Goal: Task Accomplishment & Management: Manage account settings

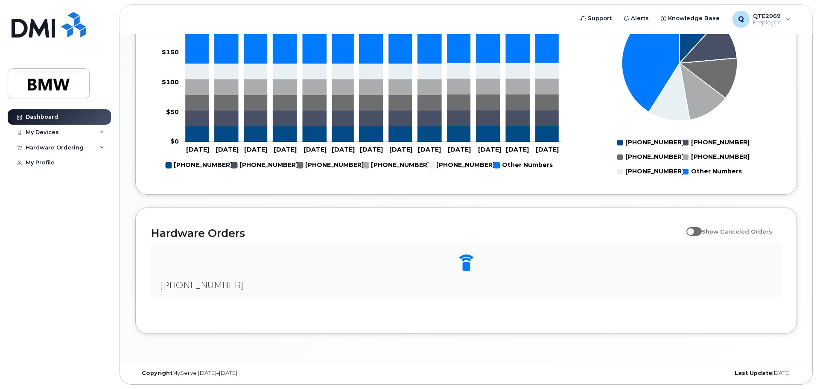
scroll to position [468, 0]
click at [463, 259] on span at bounding box center [465, 263] width 17 height 18
click at [465, 265] on span at bounding box center [465, 263] width 17 height 18
click at [99, 130] on div "My Devices" at bounding box center [59, 132] width 103 height 15
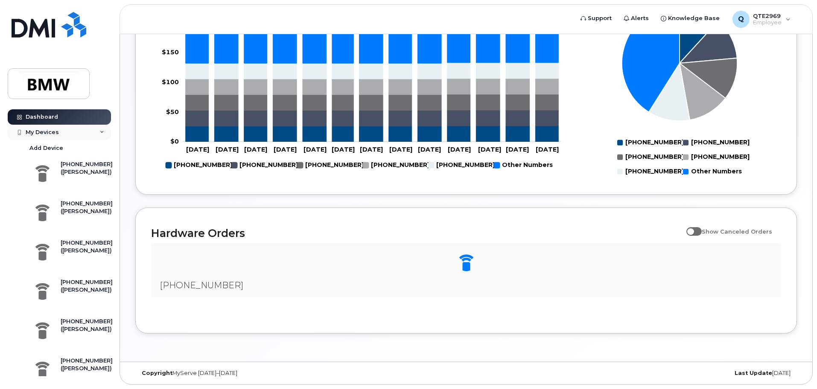
click at [100, 130] on icon at bounding box center [102, 132] width 4 height 4
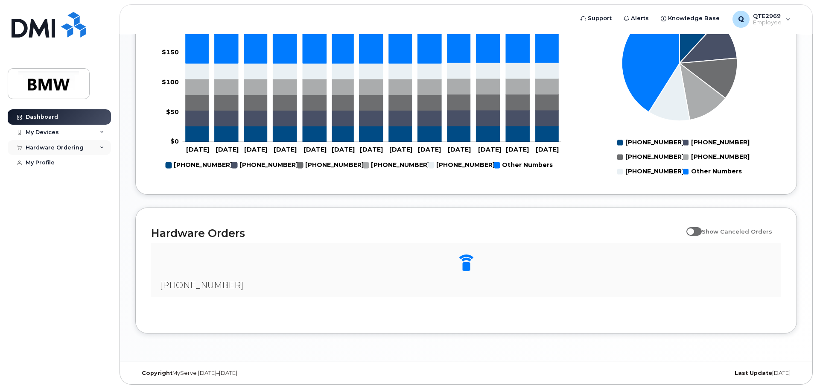
click at [98, 145] on div "Hardware Ordering" at bounding box center [59, 147] width 103 height 15
click at [45, 163] on div "My Profile" at bounding box center [40, 162] width 29 height 7
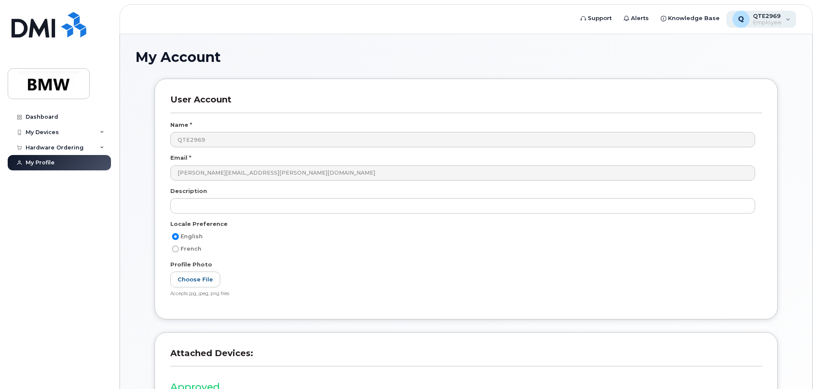
click at [786, 19] on div "Q QTE2969 Employee" at bounding box center [761, 19] width 70 height 17
click at [691, 18] on span "Knowledge Base" at bounding box center [694, 18] width 52 height 9
click at [48, 118] on div "Dashboard" at bounding box center [42, 116] width 32 height 7
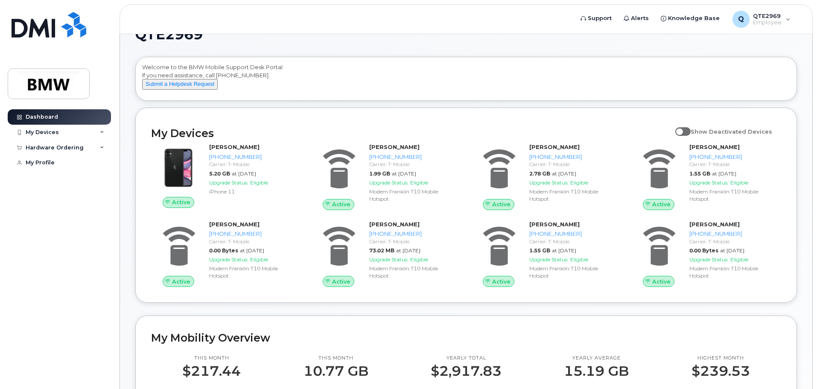
scroll to position [43, 0]
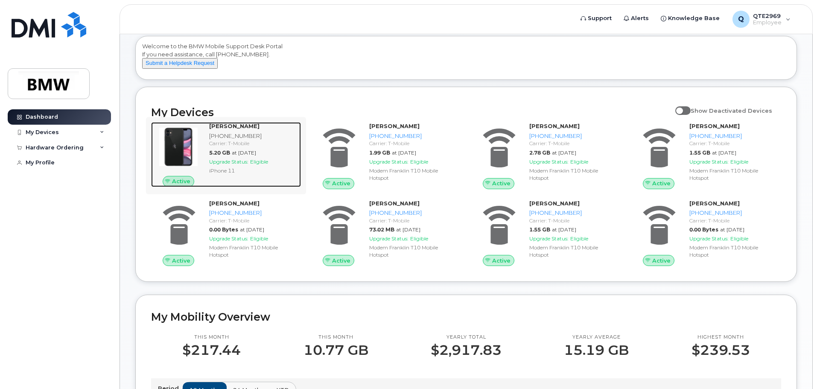
click at [177, 157] on img at bounding box center [178, 146] width 41 height 41
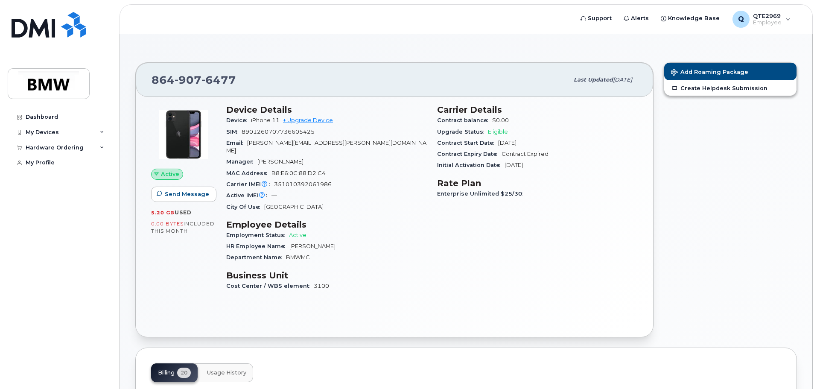
click at [582, 160] on section "Carrier Details Contract balance $0.00 Upgrade Status Eligible Contract Start D…" at bounding box center [537, 138] width 201 height 66
click at [565, 184] on h3 "Rate Plan" at bounding box center [537, 183] width 201 height 10
click at [699, 67] on button "Add Roaming Package" at bounding box center [730, 71] width 132 height 17
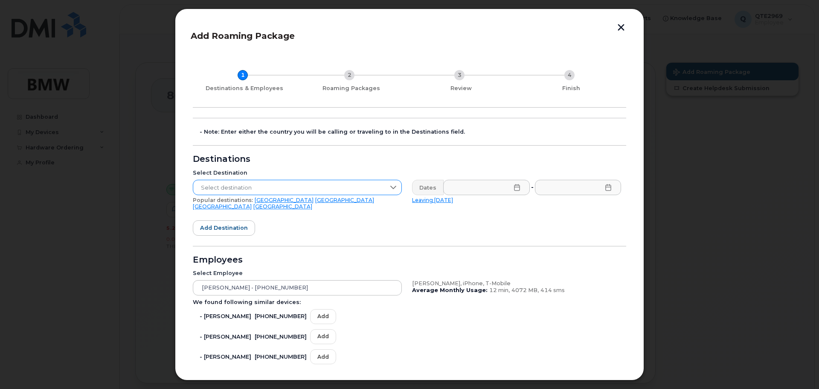
click at [392, 189] on icon at bounding box center [393, 187] width 7 height 7
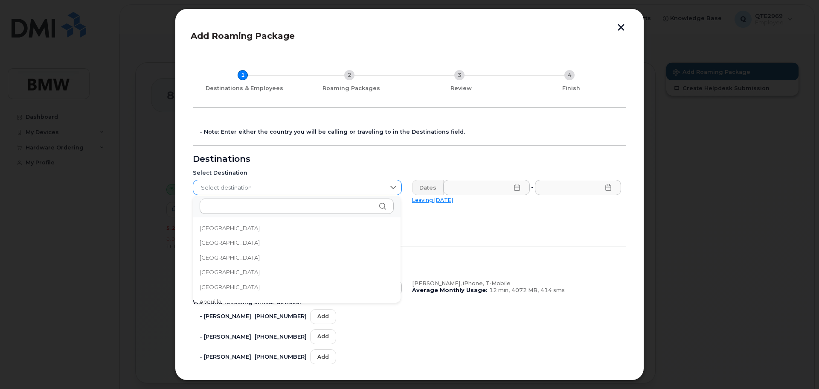
click at [392, 189] on icon at bounding box center [393, 187] width 6 height 3
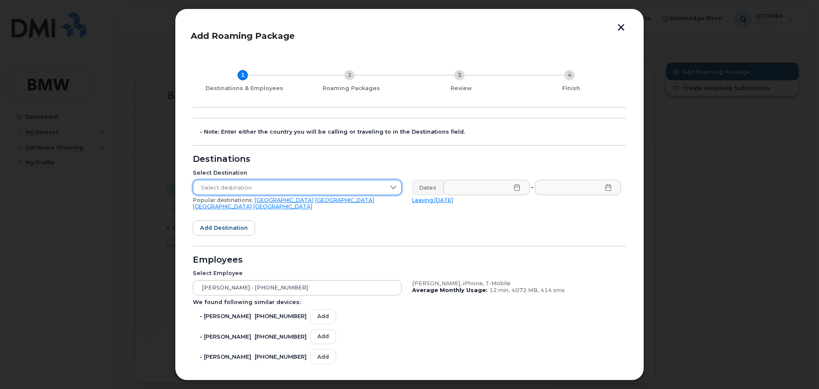
click at [621, 23] on div "Add Roaming Package 1 Destinations & Employees 2 Roaming Packages 3 Review 4 Fi…" at bounding box center [409, 195] width 469 height 372
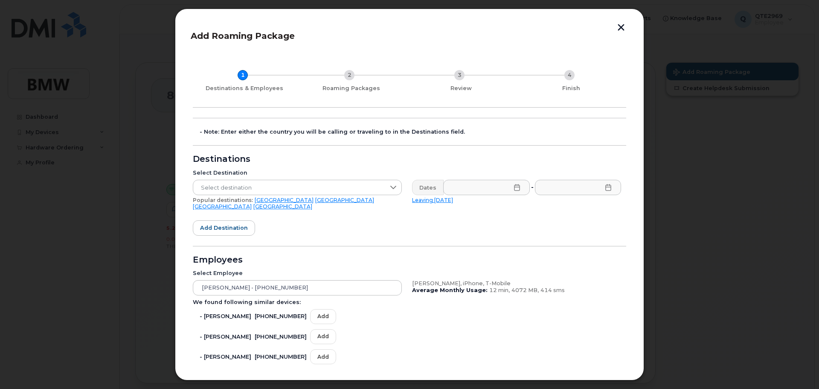
click at [621, 29] on button "button" at bounding box center [621, 28] width 13 height 9
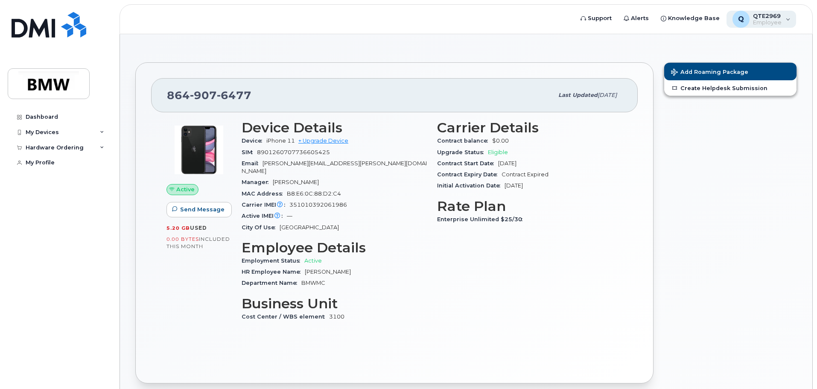
click at [789, 19] on div "Q QTE2969 Employee" at bounding box center [761, 19] width 70 height 17
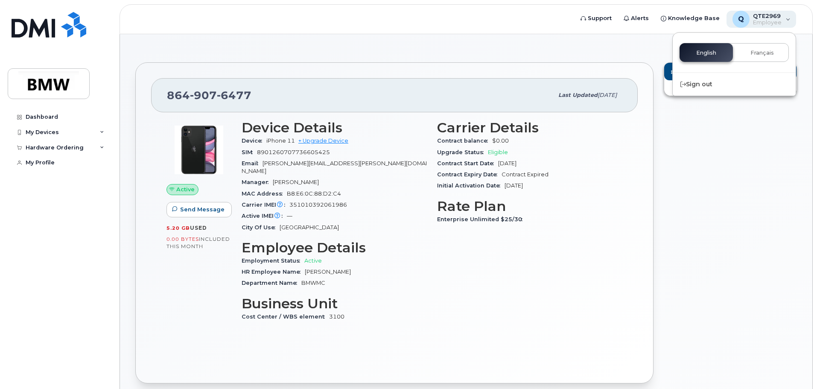
click at [789, 19] on div "Q QTE2969 Employee" at bounding box center [761, 19] width 70 height 17
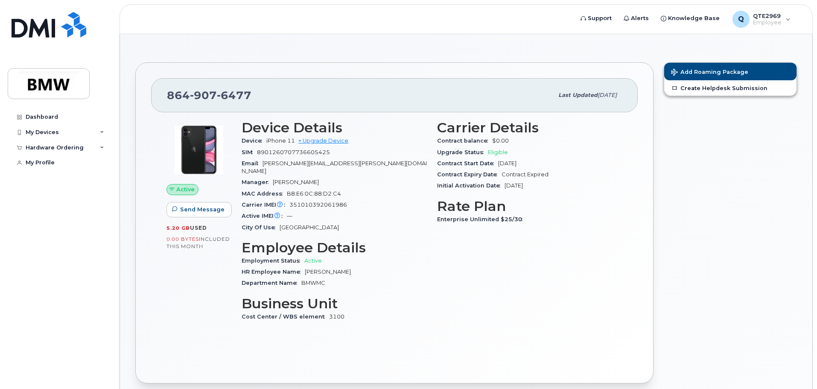
click at [401, 66] on div "864 907 6477 Last updated Aug 13, 2025 Active Send Message 5.20 GB  used 0.00 B…" at bounding box center [394, 222] width 518 height 321
click at [101, 145] on icon at bounding box center [102, 147] width 4 height 4
click at [102, 131] on icon at bounding box center [102, 132] width 4 height 4
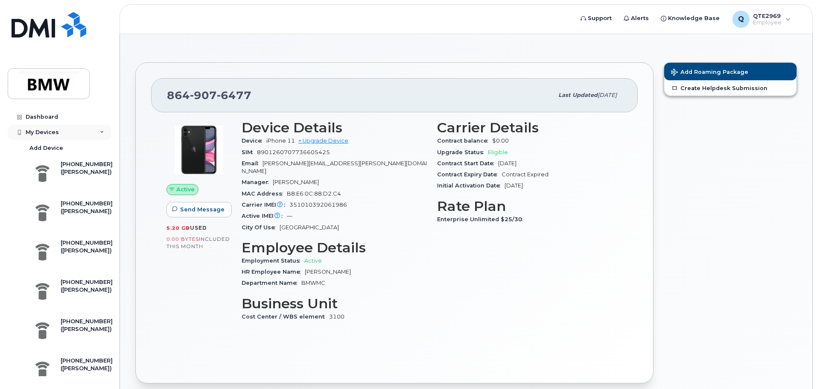
click at [102, 131] on div "My Devices" at bounding box center [59, 132] width 103 height 15
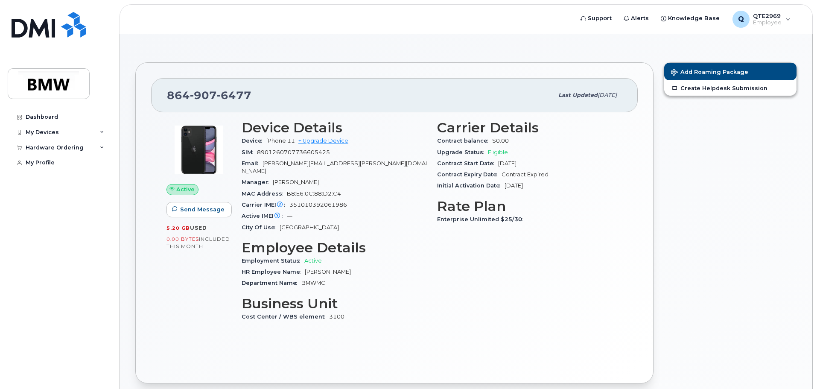
click at [481, 271] on div "Carrier Details Contract balance $0.00 Upgrade Status Eligible Contract Start D…" at bounding box center [529, 224] width 195 height 219
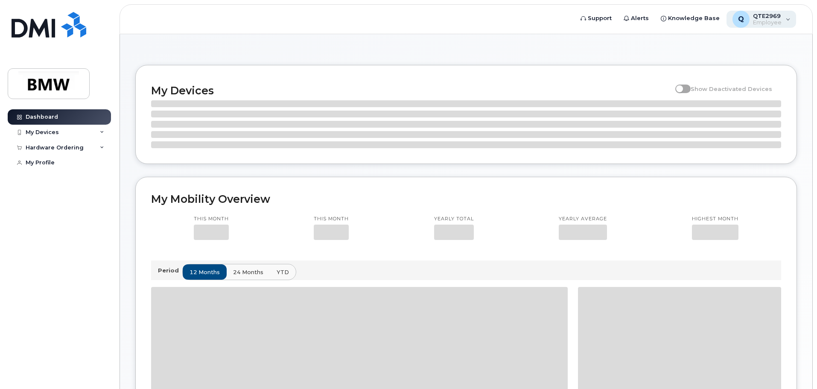
click at [768, 19] on span "Employee" at bounding box center [767, 22] width 29 height 7
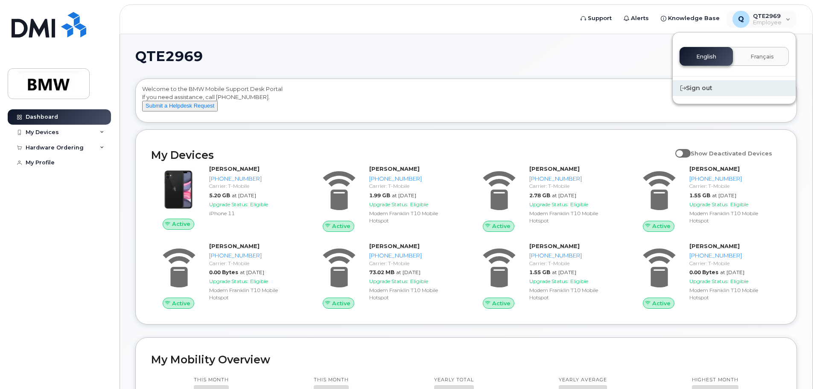
click at [701, 87] on div "Sign out" at bounding box center [733, 88] width 123 height 16
